Goal: Task Accomplishment & Management: Complete application form

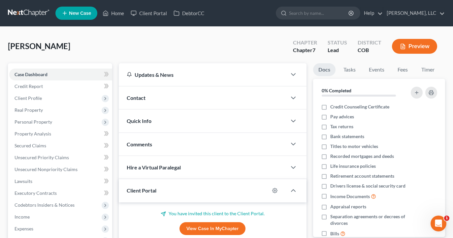
click at [84, 15] on span "New Case" at bounding box center [80, 13] width 22 height 5
select select "11"
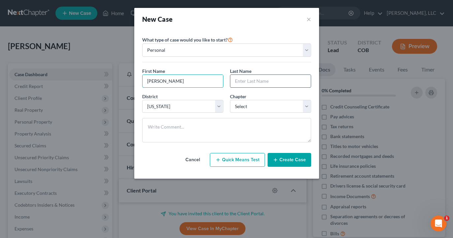
type input "[PERSON_NAME]"
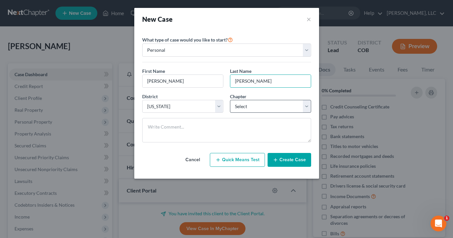
type input "[PERSON_NAME]"
select select "0"
click at [282, 161] on button "Create Case" at bounding box center [289, 160] width 44 height 14
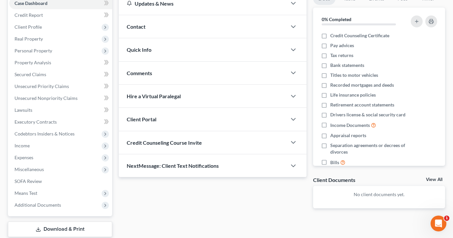
scroll to position [75, 0]
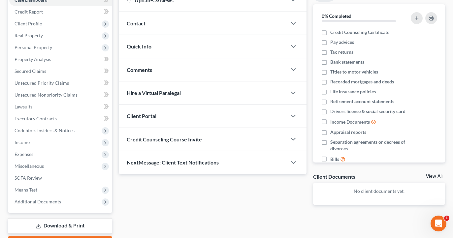
click at [283, 136] on div "Credit Counseling Course Invite" at bounding box center [203, 139] width 168 height 23
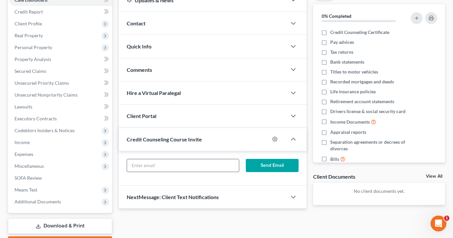
click at [206, 164] on input "text" at bounding box center [182, 165] width 111 height 13
paste input "[EMAIL_ADDRESS][DOMAIN_NAME]"
type input "[EMAIL_ADDRESS][DOMAIN_NAME]"
click at [279, 166] on button "Send Email" at bounding box center [272, 165] width 53 height 13
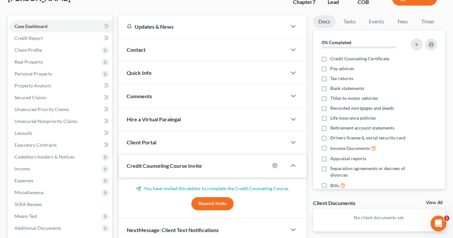
scroll to position [113, 0]
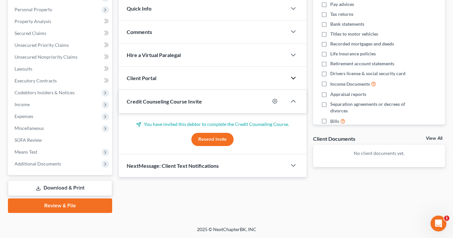
click at [294, 79] on icon "button" at bounding box center [293, 78] width 8 height 8
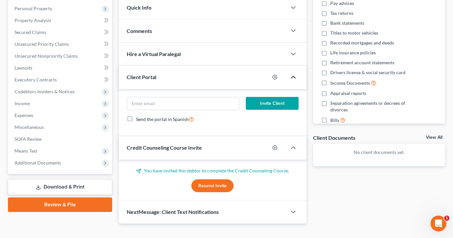
scroll to position [112, 0]
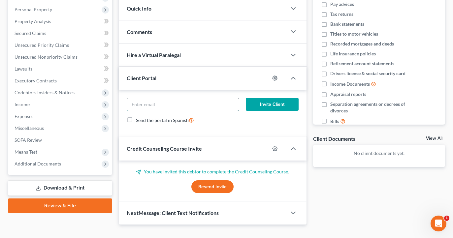
click at [216, 103] on input "email" at bounding box center [182, 104] width 111 height 13
paste input "[EMAIL_ADDRESS][DOMAIN_NAME]"
type input "[EMAIL_ADDRESS][DOMAIN_NAME]"
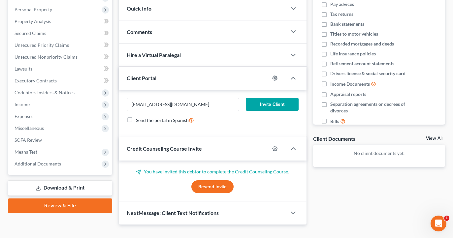
click at [274, 105] on button "Invite Client" at bounding box center [272, 104] width 53 height 13
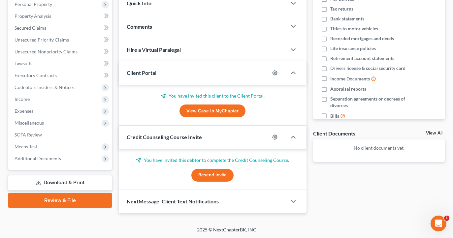
scroll to position [117, 0]
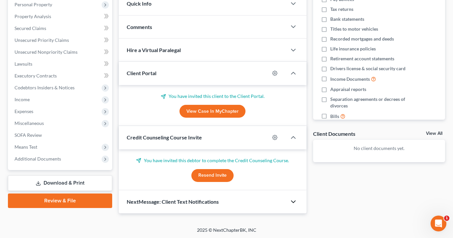
click at [292, 202] on icon "button" at bounding box center [293, 202] width 8 height 8
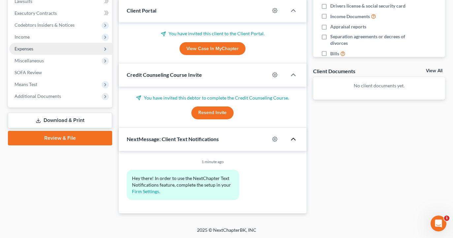
scroll to position [46, 0]
